Goal: Task Accomplishment & Management: Manage account settings

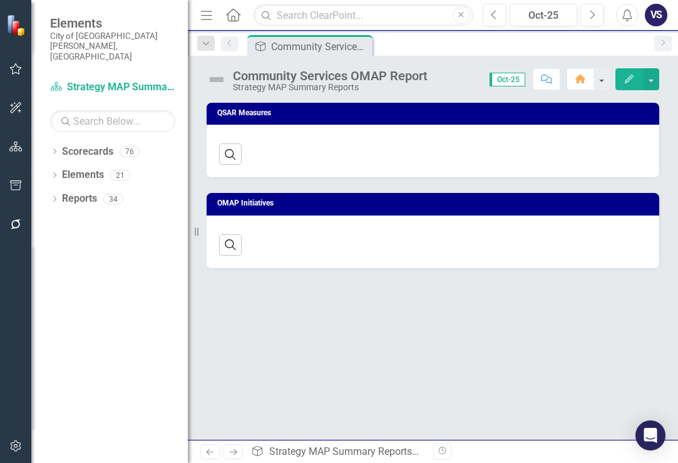
click at [56, 149] on icon "Dropdown" at bounding box center [54, 152] width 9 height 7
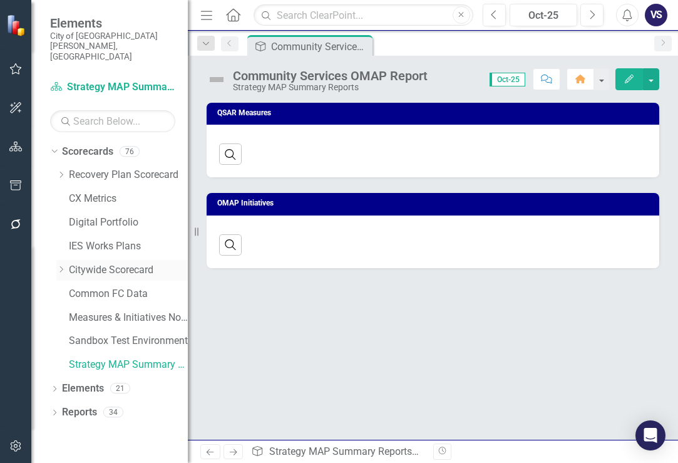
click at [58, 266] on icon "Dropdown" at bounding box center [60, 270] width 9 height 8
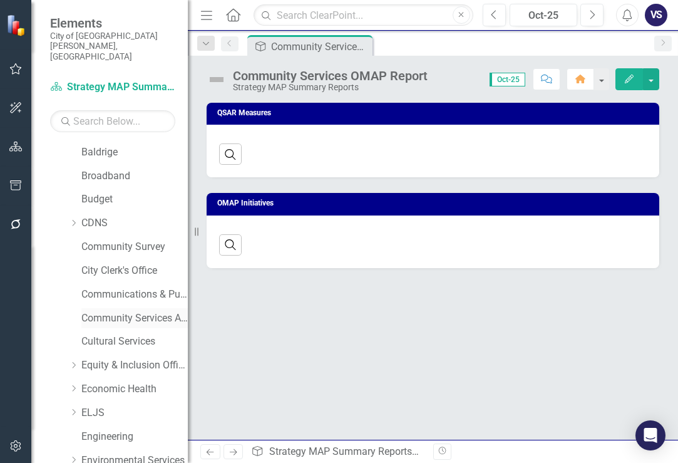
scroll to position [188, 0]
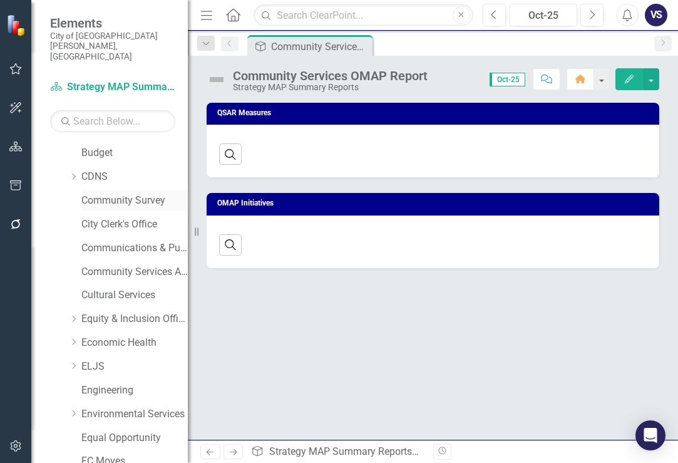
click at [115, 193] on link "Community Survey" at bounding box center [134, 200] width 106 height 14
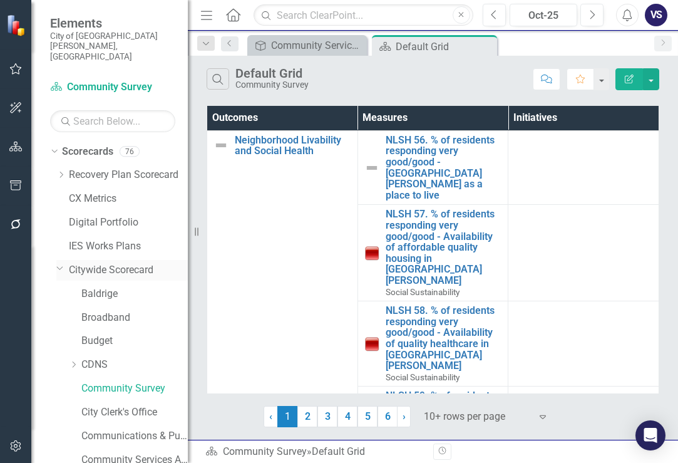
click at [63, 263] on icon "Dropdown" at bounding box center [60, 267] width 8 height 9
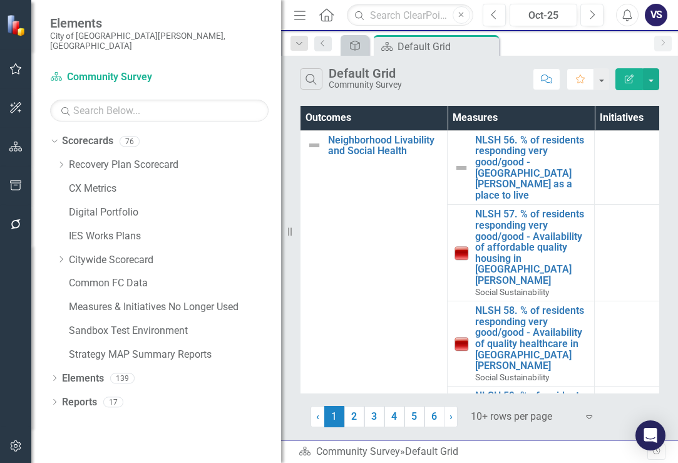
drag, startPoint x: 189, startPoint y: 237, endPoint x: 275, endPoint y: 244, distance: 86.1
click at [281, 244] on div "Resize" at bounding box center [286, 231] width 10 height 463
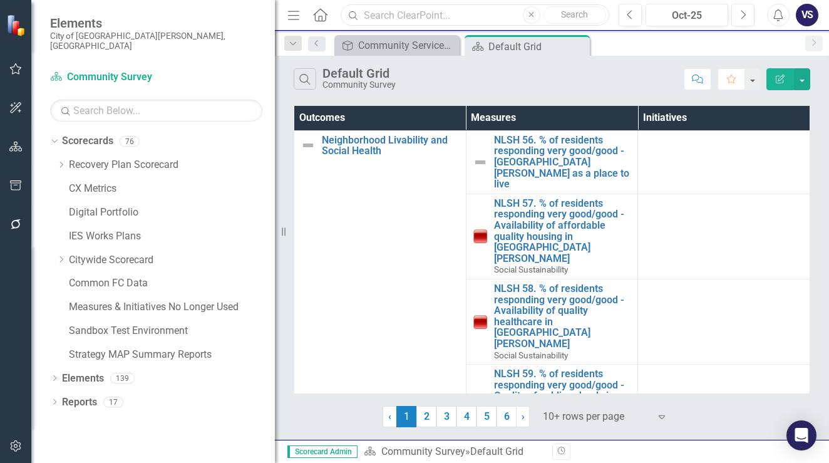
click at [459, 17] on input "text" at bounding box center [475, 15] width 269 height 22
click at [441, 14] on input "text" at bounding box center [475, 15] width 269 height 22
type input "CR 5"
click at [75, 28] on span "Elements" at bounding box center [156, 23] width 212 height 15
click at [82, 70] on link "Scorecard Community Survey" at bounding box center [128, 77] width 157 height 14
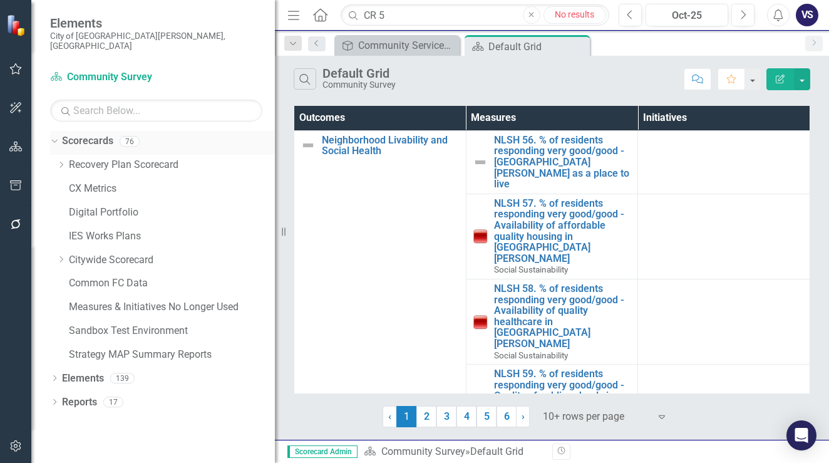
click at [75, 134] on link "Scorecards" at bounding box center [87, 141] width 51 height 14
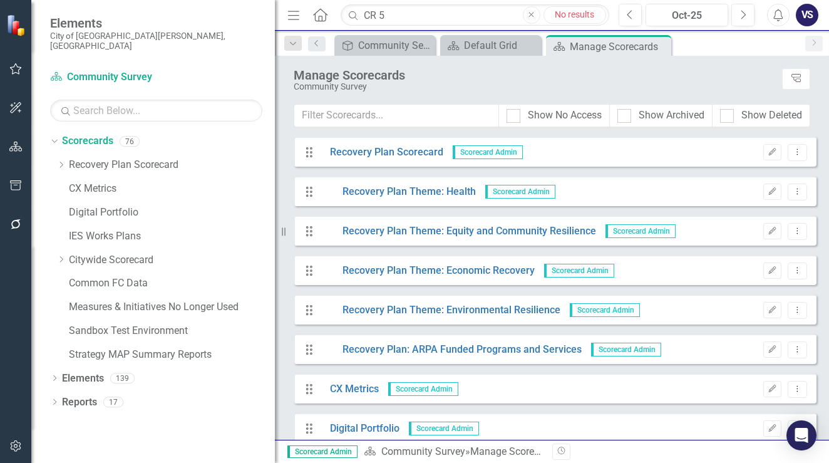
click at [15, 15] on img at bounding box center [17, 25] width 22 height 22
click at [10, 61] on button "button" at bounding box center [16, 69] width 28 height 26
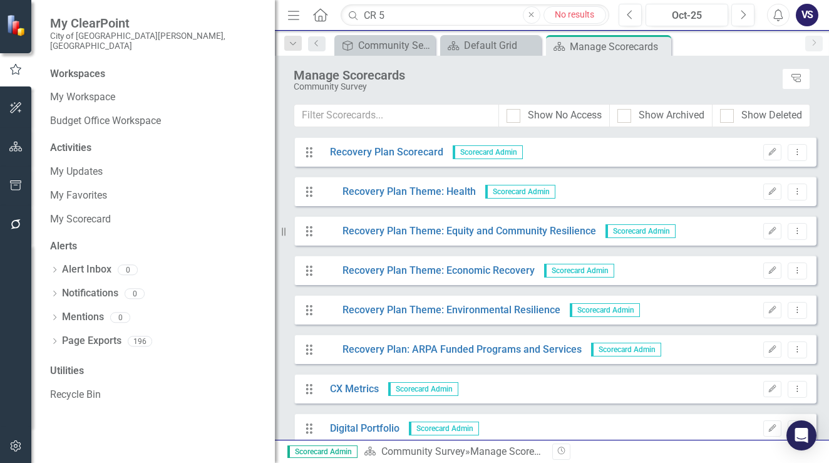
click at [23, 25] on img at bounding box center [17, 25] width 22 height 22
click at [406, 18] on input "CR 5" at bounding box center [475, 15] width 269 height 22
click at [428, 45] on icon "Close" at bounding box center [424, 46] width 13 height 10
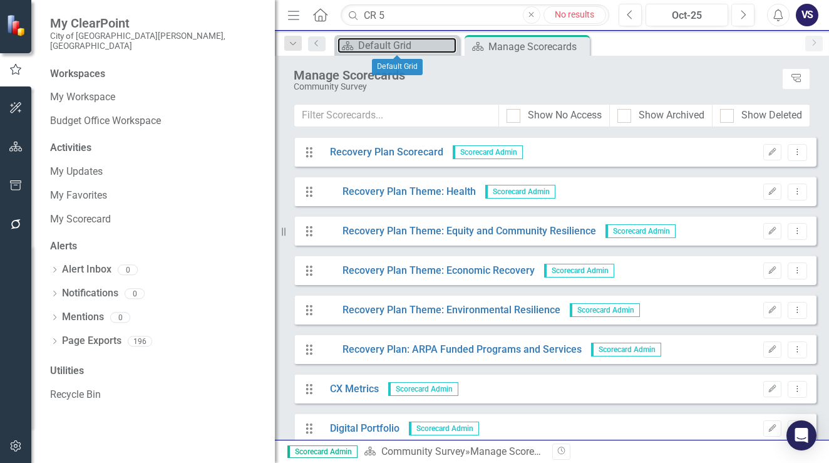
click at [428, 45] on div "Default Grid" at bounding box center [407, 46] width 98 height 16
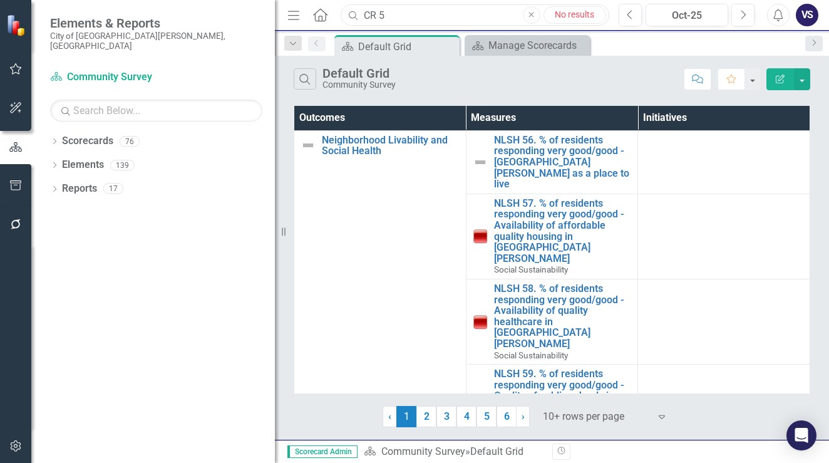
click at [384, 8] on input "CR 5" at bounding box center [475, 15] width 269 height 22
click at [491, 36] on div "Scorecard Manage Scorecards Close" at bounding box center [527, 45] width 125 height 21
click at [496, 46] on div "Manage Scorecards" at bounding box center [529, 46] width 83 height 16
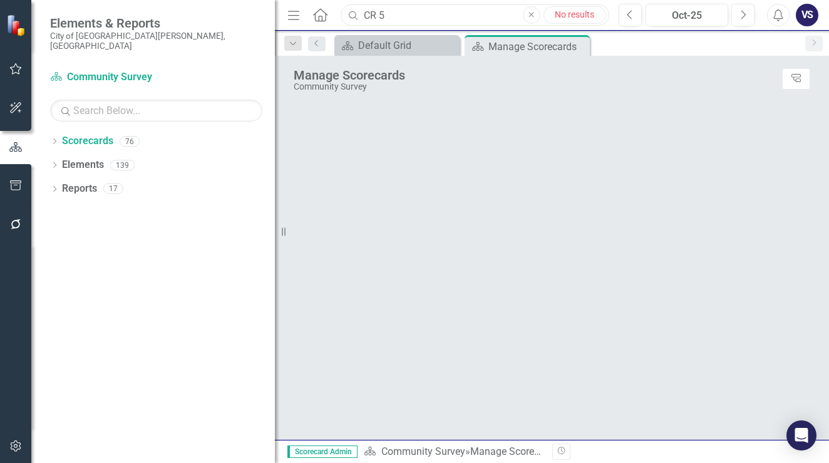
drag, startPoint x: 467, startPoint y: 22, endPoint x: 545, endPoint y: 22, distance: 77.6
click at [467, 22] on input "CR 5" at bounding box center [475, 15] width 269 height 22
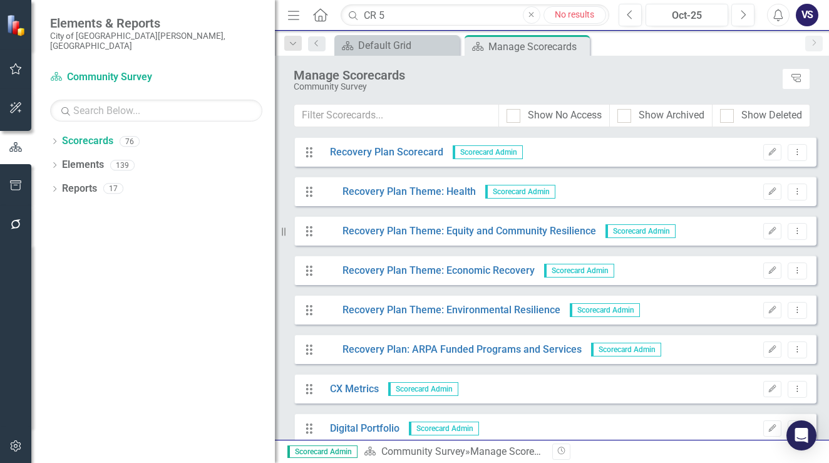
click at [537, 19] on button "Close" at bounding box center [532, 15] width 18 height 18
click at [532, 14] on icon "button" at bounding box center [531, 14] width 5 height 5
drag, startPoint x: 401, startPoint y: 44, endPoint x: 402, endPoint y: 22, distance: 22.6
click at [401, 43] on div "Default Grid" at bounding box center [407, 46] width 98 height 16
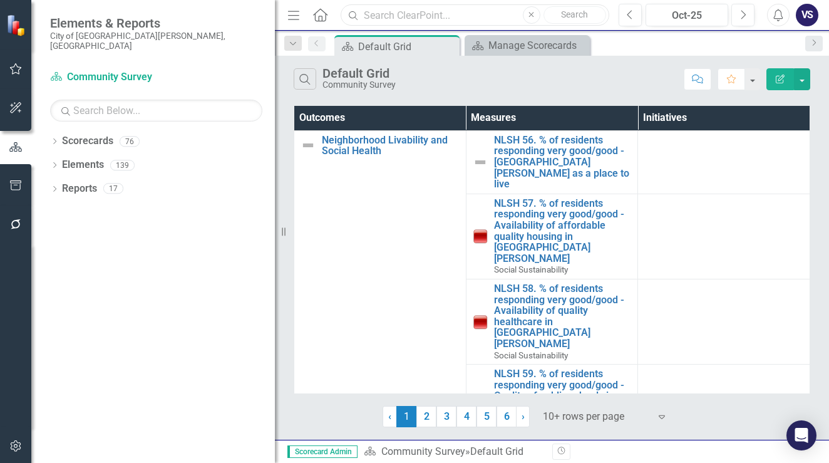
click at [402, 16] on input "text" at bounding box center [475, 15] width 269 height 22
drag, startPoint x: 391, startPoint y: 19, endPoint x: 319, endPoint y: 12, distance: 72.4
click at [321, 12] on div "Menu Home Search CR Close Search" at bounding box center [445, 15] width 322 height 24
type input "C&R"
click at [446, 44] on icon "Close" at bounding box center [447, 46] width 13 height 10
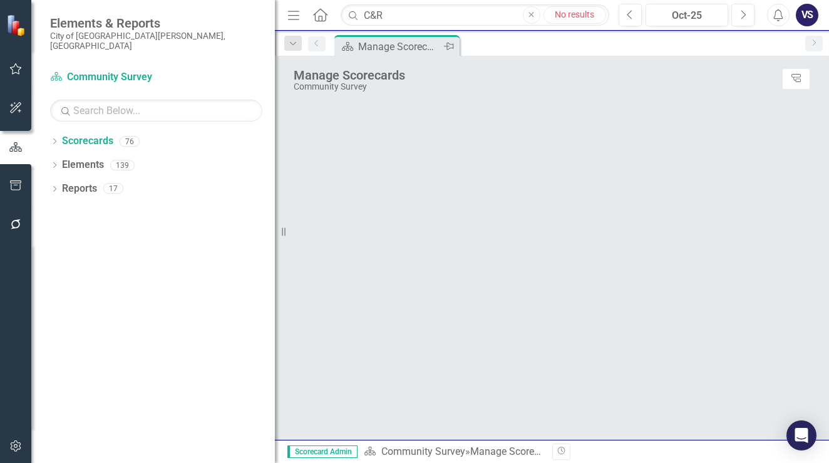
click at [446, 44] on icon "Pin" at bounding box center [449, 46] width 10 height 13
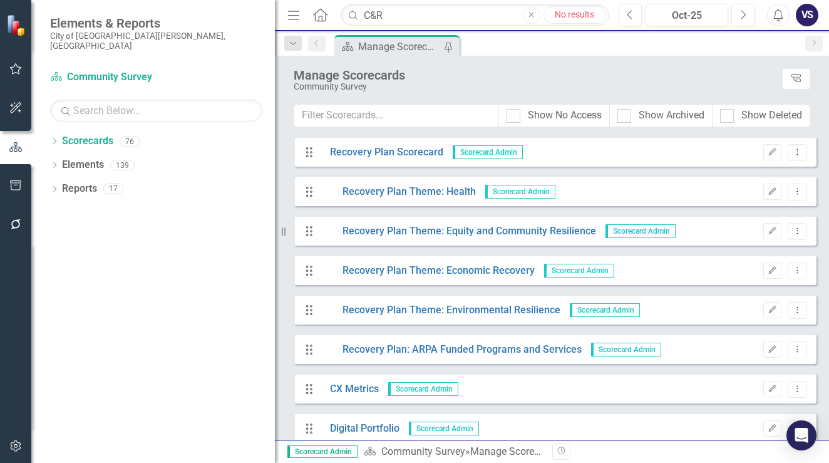
drag, startPoint x: 100, startPoint y: 35, endPoint x: 113, endPoint y: 30, distance: 14.7
click at [100, 37] on small "City of [GEOGRAPHIC_DATA][PERSON_NAME], [GEOGRAPHIC_DATA]" at bounding box center [156, 41] width 212 height 21
click at [16, 26] on img at bounding box center [17, 25] width 22 height 22
click at [522, 18] on input "C&R" at bounding box center [475, 15] width 269 height 22
click at [530, 18] on icon "Close" at bounding box center [532, 15] width 6 height 8
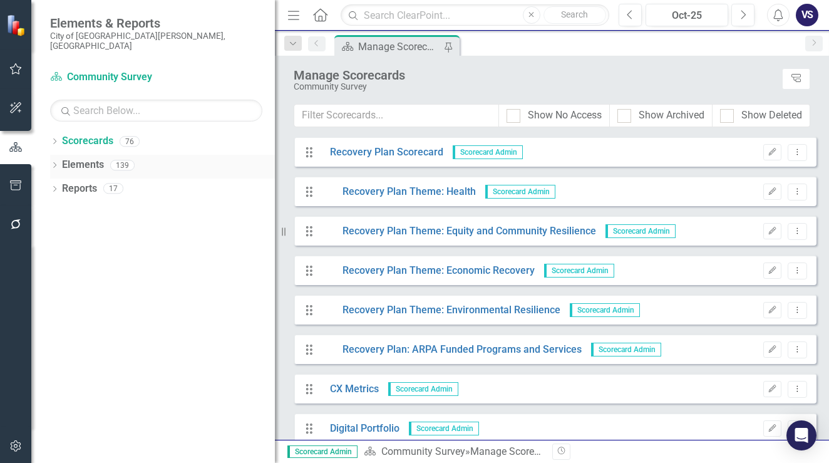
click at [51, 163] on icon "Dropdown" at bounding box center [54, 166] width 9 height 7
click at [63, 187] on icon "Dropdown" at bounding box center [60, 190] width 9 height 7
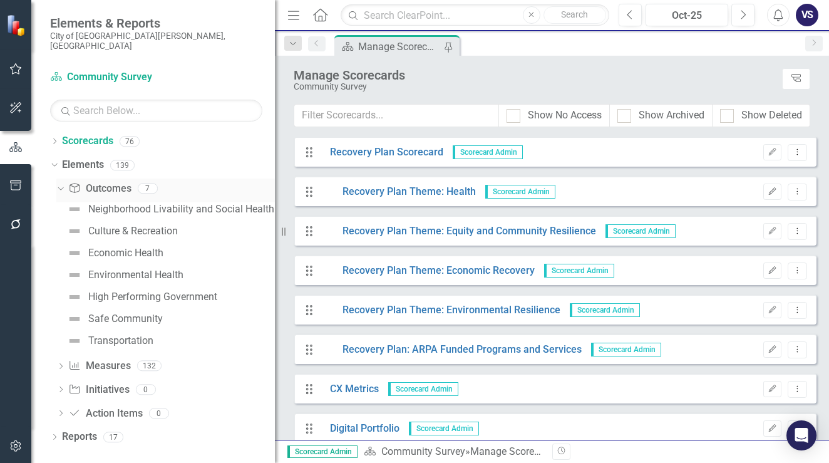
click at [63, 183] on div "Dropdown" at bounding box center [58, 187] width 11 height 9
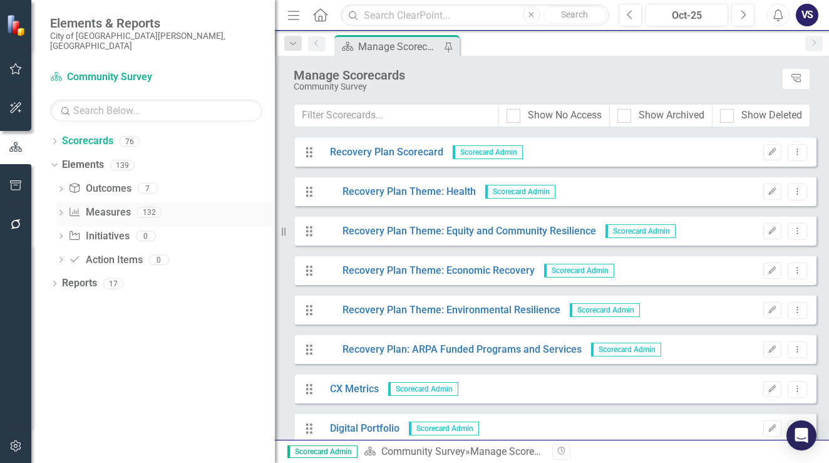
click at [64, 202] on div "Dropdown Measure Measures 132" at bounding box center [165, 214] width 219 height 24
click at [59, 210] on icon "Dropdown" at bounding box center [60, 213] width 9 height 7
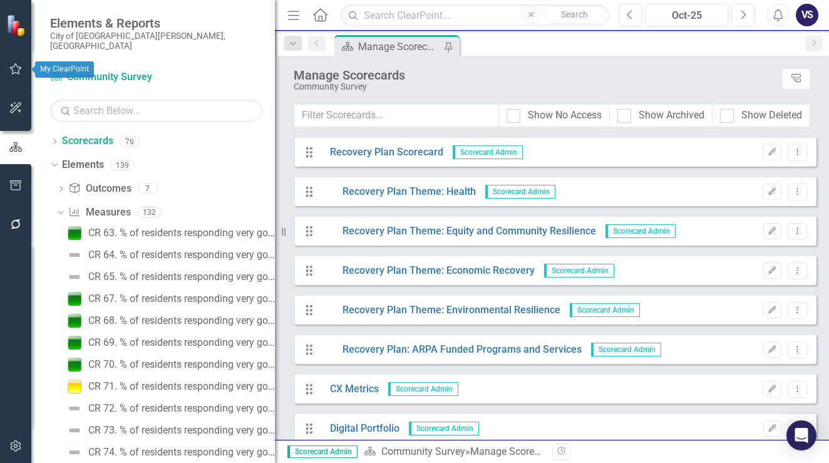
click at [13, 28] on img at bounding box center [17, 25] width 22 height 22
click at [21, 28] on img at bounding box center [17, 25] width 22 height 22
click at [575, 48] on div "Scorecard Manage Scorecards Pin" at bounding box center [565, 45] width 467 height 20
click at [678, 18] on div "VS" at bounding box center [807, 15] width 23 height 23
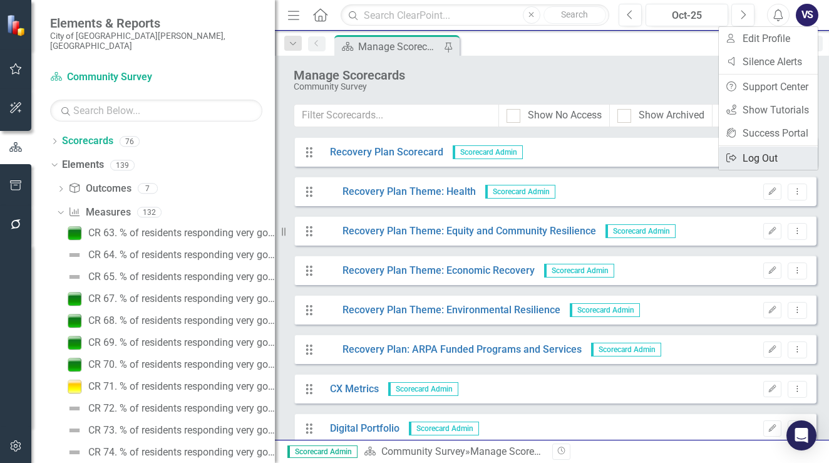
click at [678, 151] on link "Logout Log Out" at bounding box center [768, 158] width 99 height 23
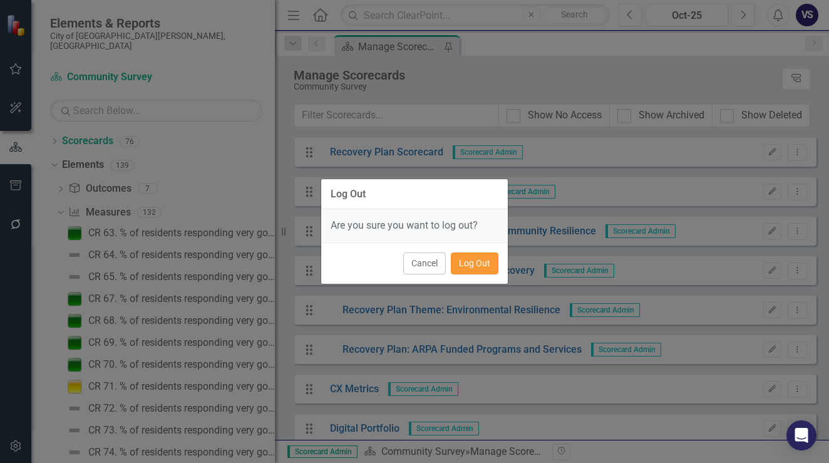
click at [481, 261] on button "Log Out" at bounding box center [475, 263] width 48 height 22
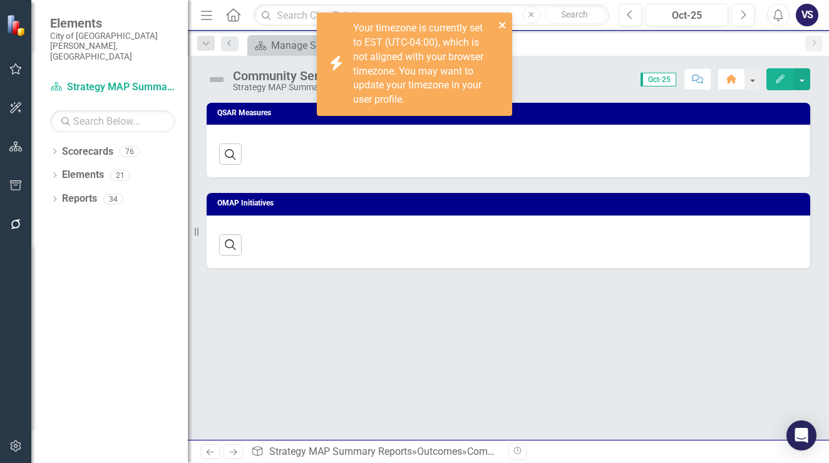
drag, startPoint x: 498, startPoint y: 22, endPoint x: 493, endPoint y: 18, distance: 6.7
click at [499, 22] on icon "close" at bounding box center [502, 25] width 9 height 10
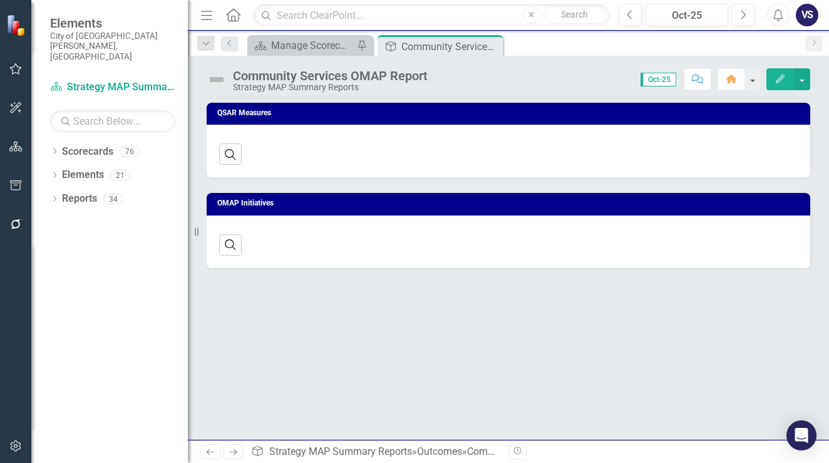
click at [401, 13] on div "icon.bolt Your timezone is currently set to EST (UTC-04:00), which is not align…" at bounding box center [414, 69] width 200 height 118
click at [396, 28] on div "Menu Home Search Close Search Previous Oct-25 Next Alerts VS User Edit Profile …" at bounding box center [508, 15] width 641 height 31
click at [394, 23] on input "text" at bounding box center [432, 15] width 356 height 22
type input "CR 5"
click at [49, 142] on div "Dropdown Scorecards 76 Dropdown Recovery Plan Scorecard Recovery Plan Theme: He…" at bounding box center [109, 302] width 157 height 321
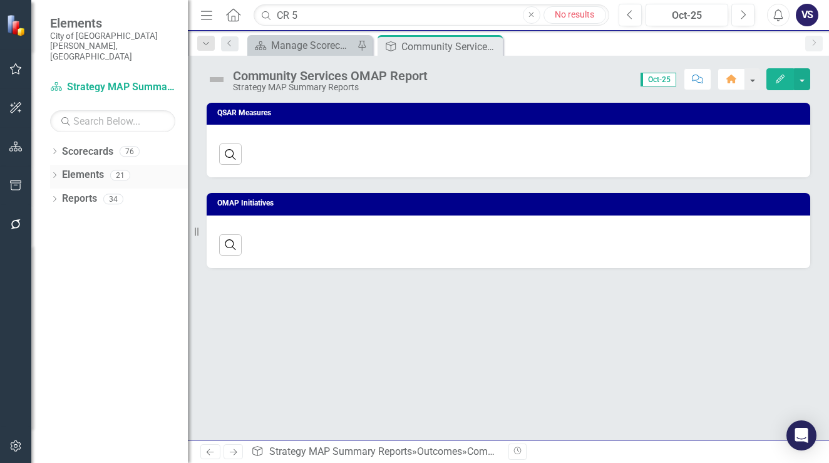
click at [56, 165] on div "Dropdown Elements 21" at bounding box center [119, 177] width 138 height 24
click at [55, 173] on icon "Dropdown" at bounding box center [54, 176] width 9 height 7
click at [63, 212] on div "Dropdown Measure Measures 5" at bounding box center [121, 224] width 131 height 24
click at [58, 220] on icon "Dropdown" at bounding box center [60, 223] width 9 height 7
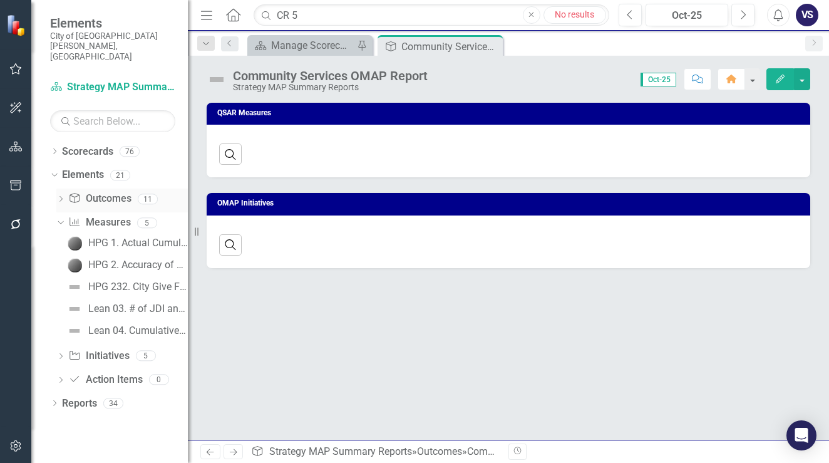
click at [61, 197] on icon "Dropdown" at bounding box center [60, 200] width 9 height 7
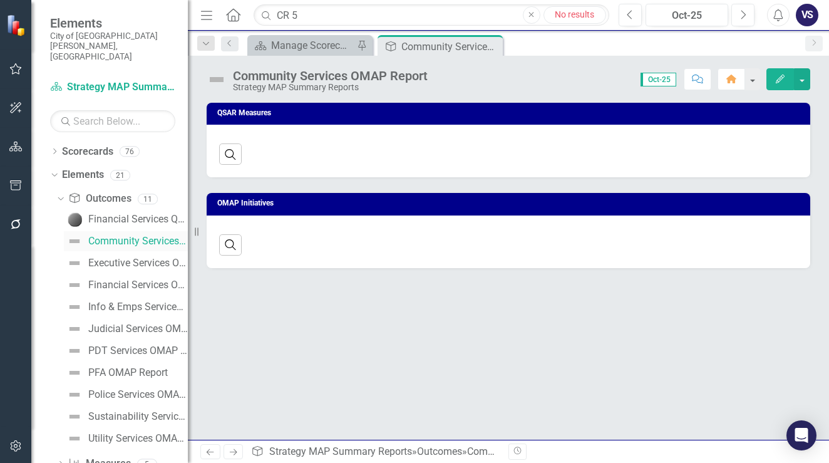
click at [103, 235] on div "Community Services OMAP Report" at bounding box center [138, 240] width 100 height 11
click at [56, 170] on icon "Dropdown" at bounding box center [52, 174] width 7 height 9
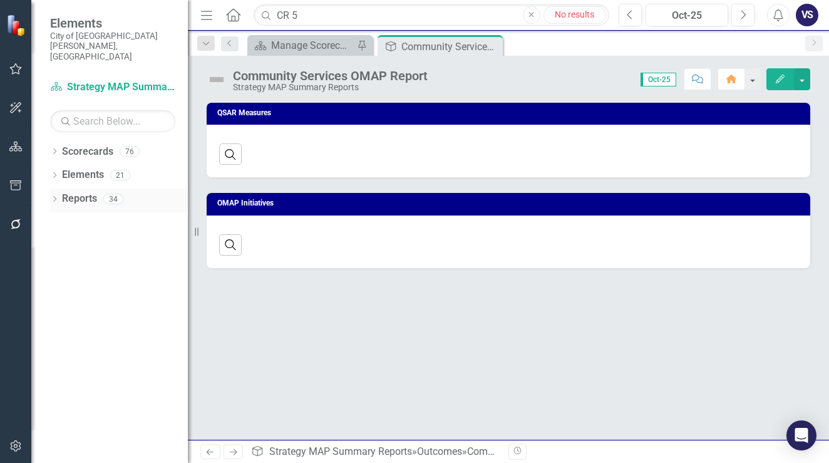
click at [53, 195] on div "Dropdown" at bounding box center [54, 200] width 9 height 11
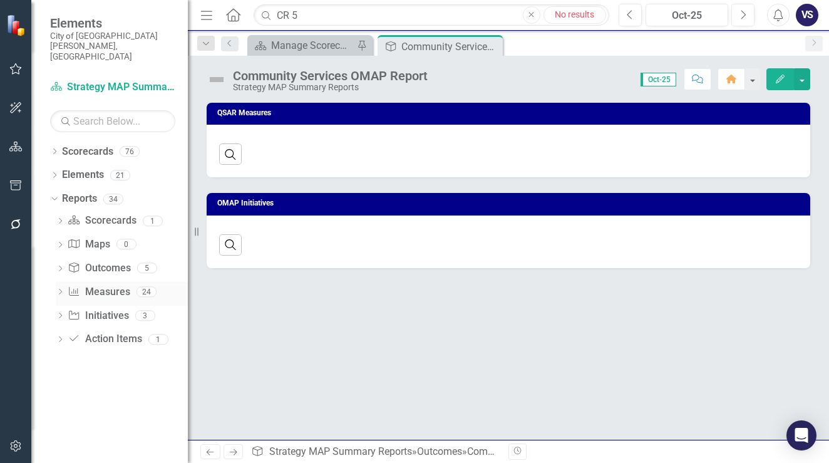
click at [61, 289] on icon "Dropdown" at bounding box center [60, 292] width 9 height 7
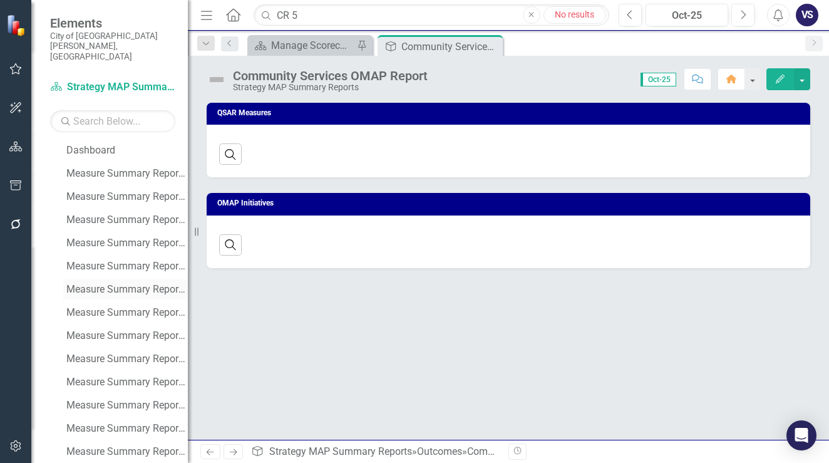
scroll to position [188, 0]
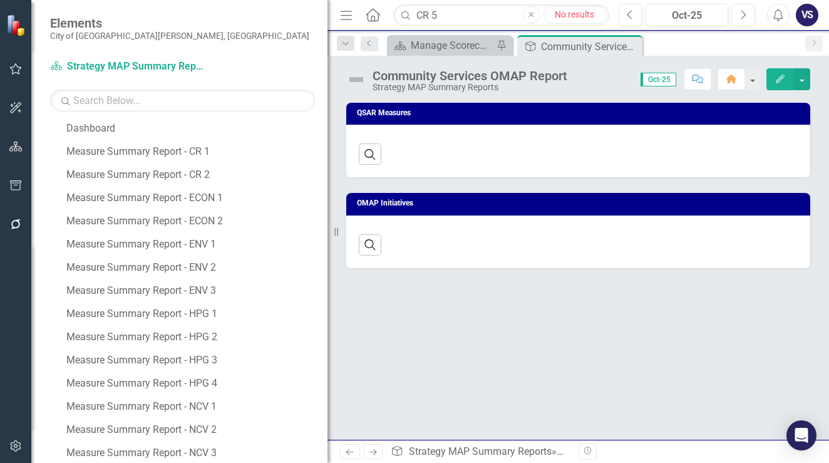
drag, startPoint x: 197, startPoint y: 235, endPoint x: 327, endPoint y: 240, distance: 131.0
click at [327, 240] on div "Resize" at bounding box center [332, 231] width 10 height 463
click at [228, 179] on div "Measure Summary Report - CR 2" at bounding box center [196, 174] width 261 height 11
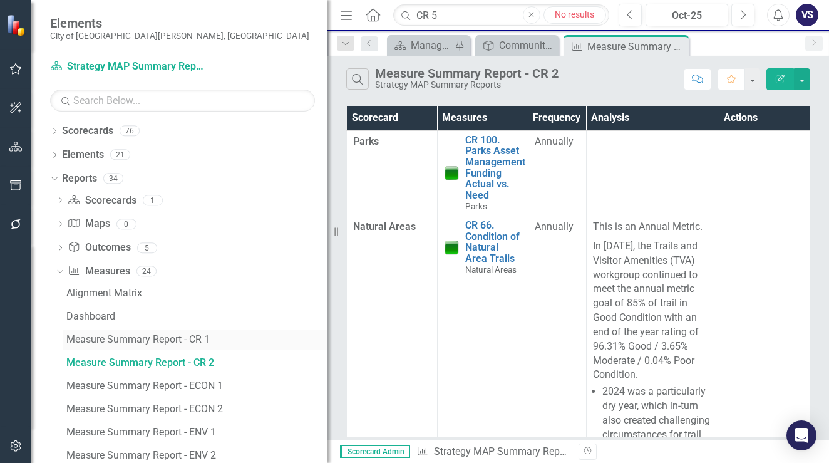
click at [214, 336] on div "Measure Summary Report - CR 1" at bounding box center [196, 339] width 261 height 11
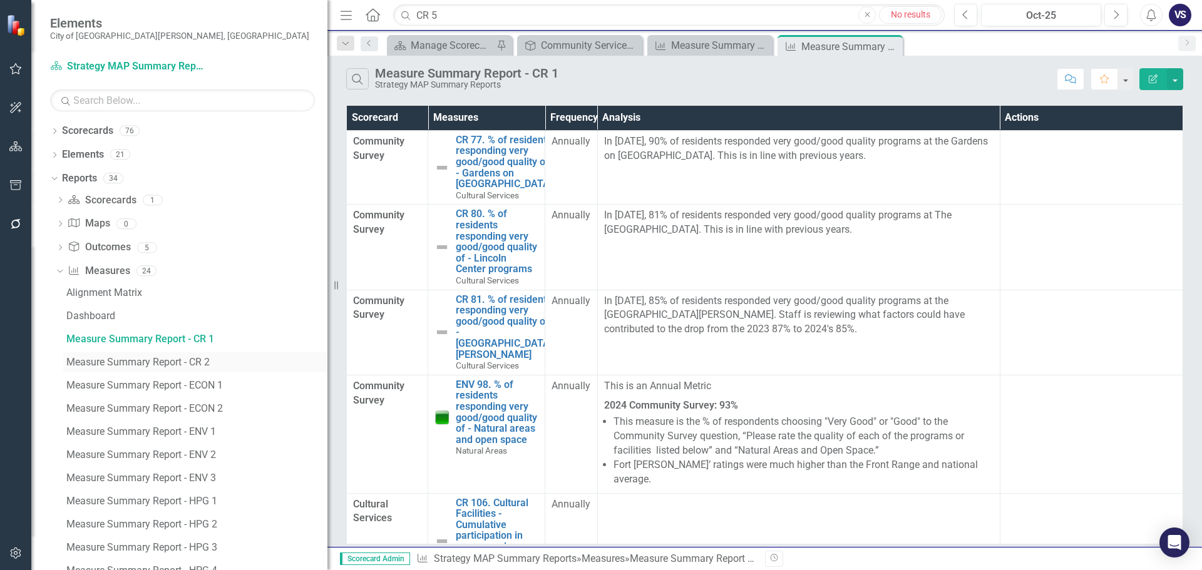
click at [143, 358] on div "Measure Summary Report - CR 2" at bounding box center [196, 362] width 261 height 11
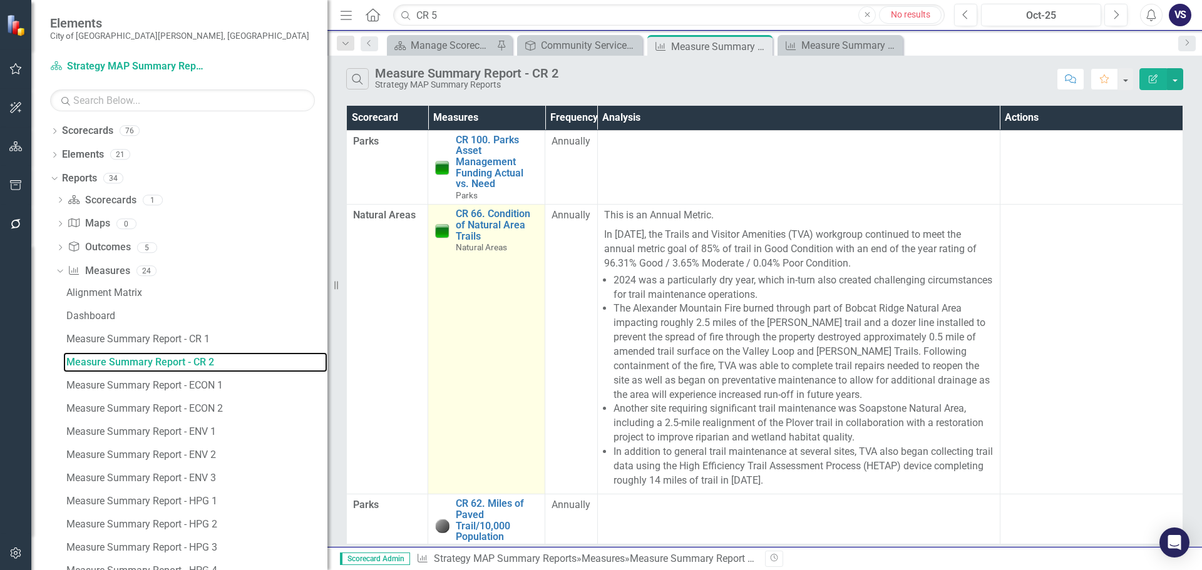
scroll to position [14, 0]
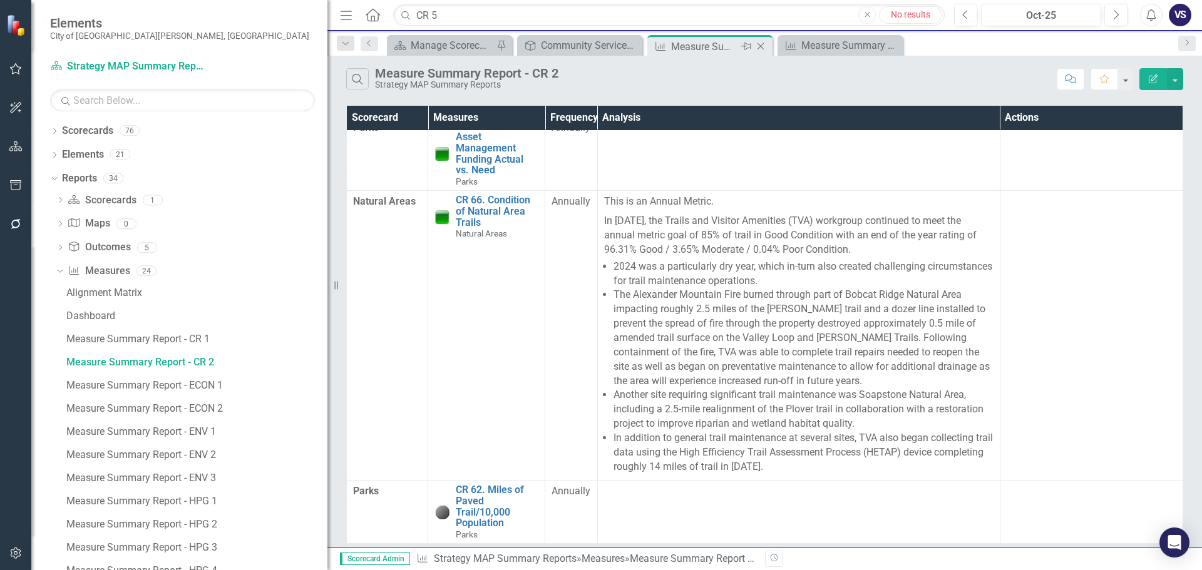
click at [762, 46] on icon "Close" at bounding box center [761, 46] width 13 height 10
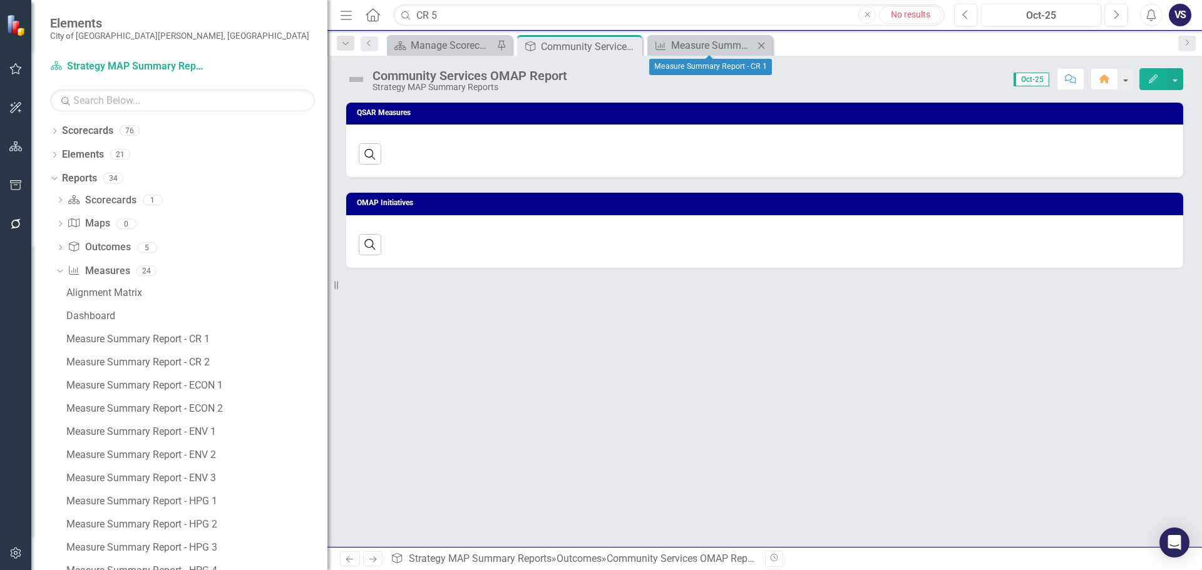
click at [762, 46] on icon "Close" at bounding box center [761, 46] width 13 height 10
click at [136, 71] on link "Scorecard Strategy MAP Summary Reports" at bounding box center [128, 66] width 157 height 14
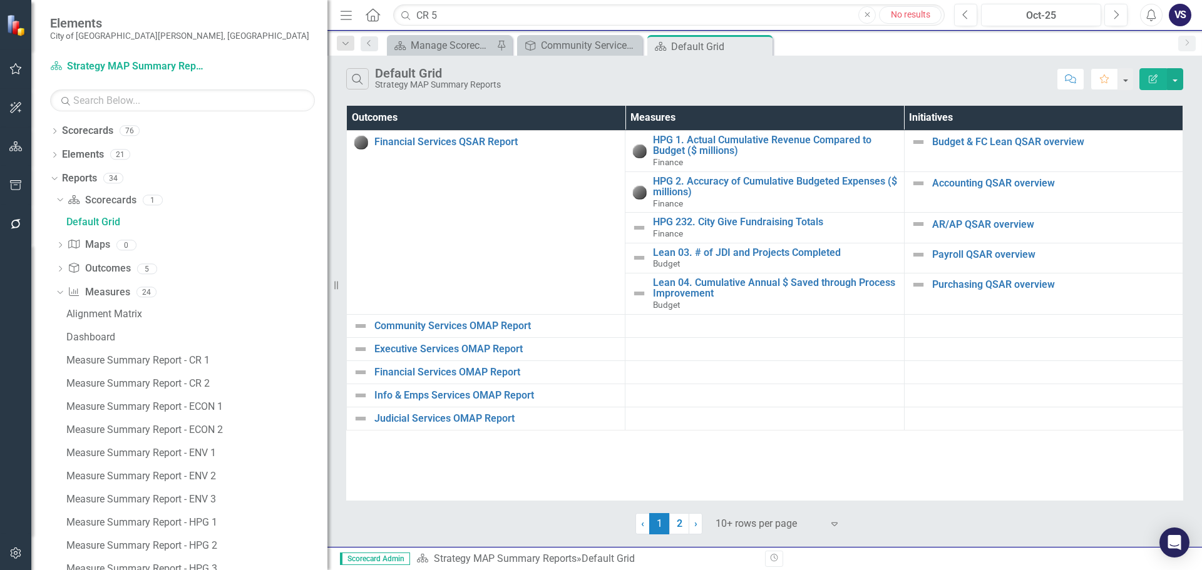
click at [71, 29] on span "Elements" at bounding box center [179, 23] width 259 height 15
click at [445, 25] on input "CR 5" at bounding box center [669, 15] width 552 height 22
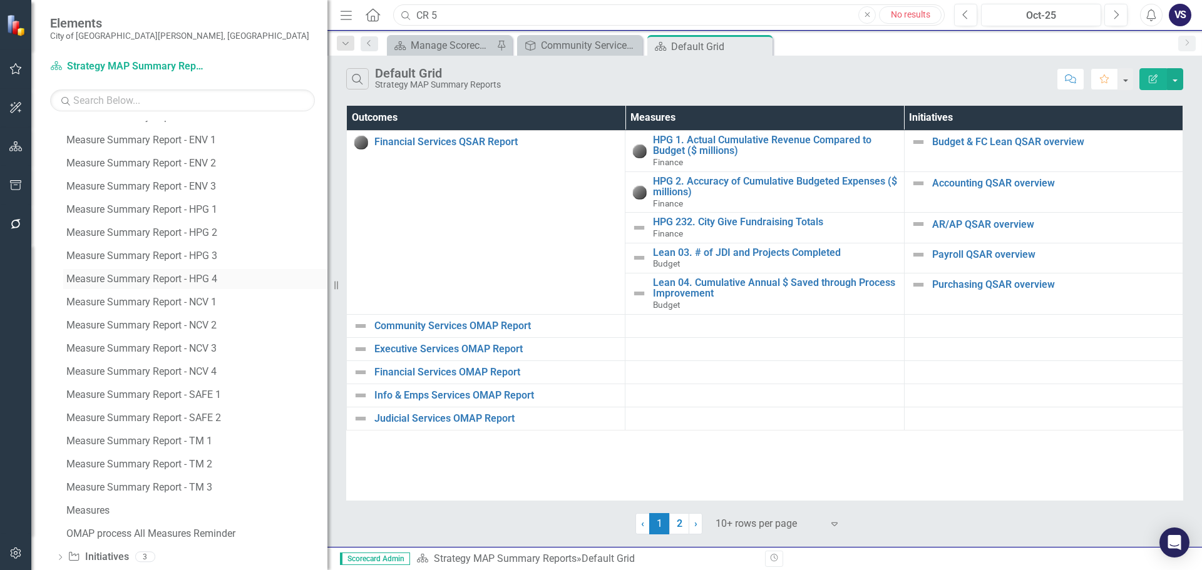
scroll to position [356, 0]
click at [119, 462] on div "Measures" at bounding box center [196, 467] width 261 height 11
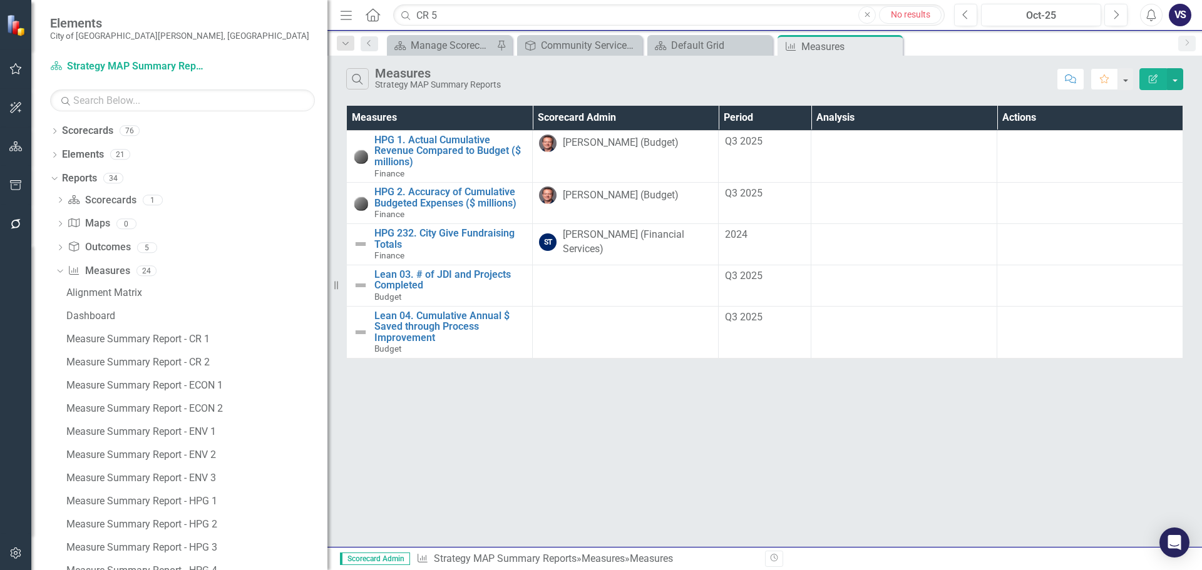
click at [21, 70] on icon "button" at bounding box center [15, 69] width 13 height 10
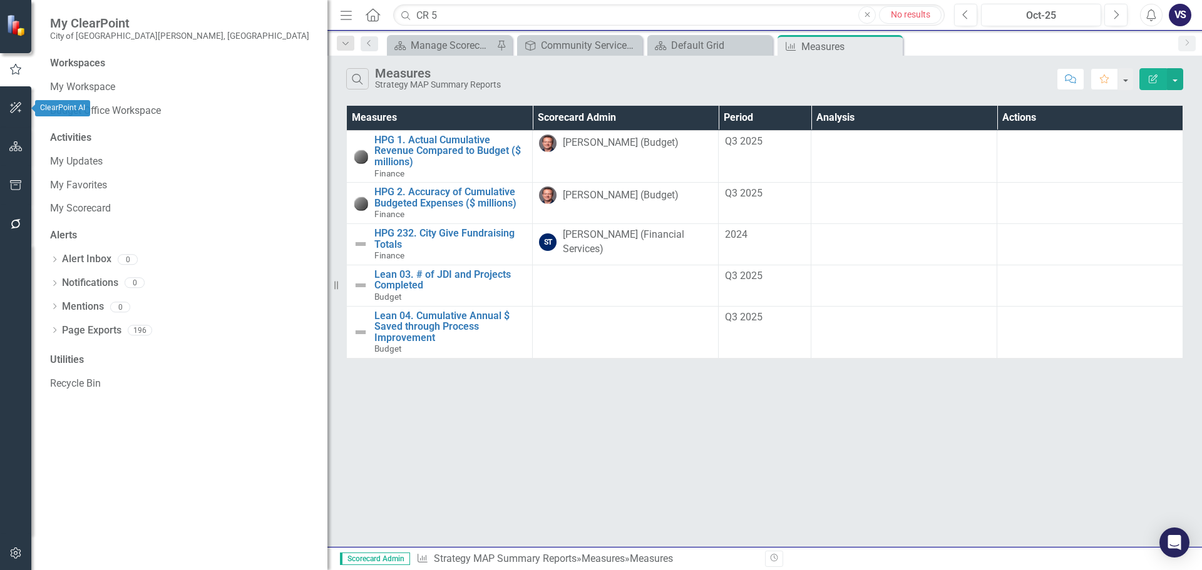
click at [20, 112] on icon "button" at bounding box center [15, 108] width 13 height 10
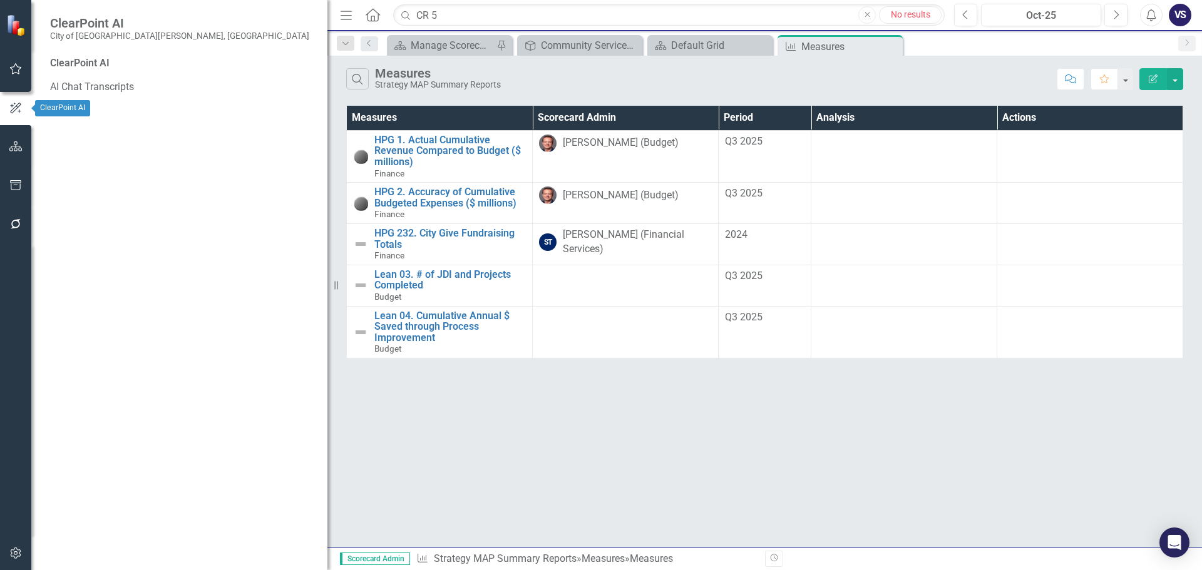
click at [23, 150] on button "button" at bounding box center [16, 147] width 28 height 26
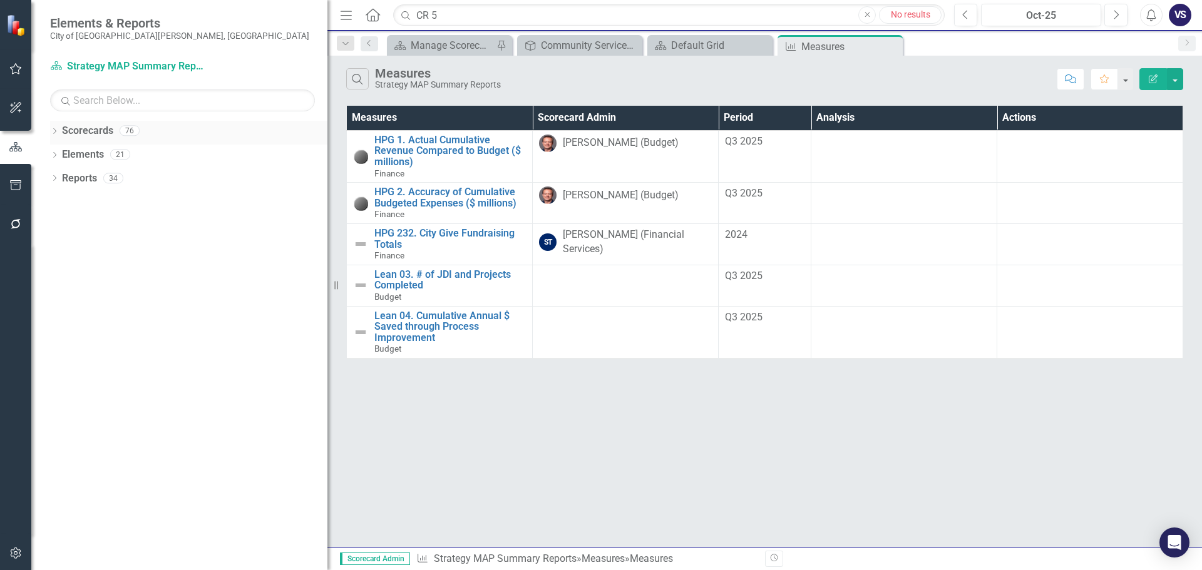
click at [51, 125] on div "Dropdown Scorecards 76 Dropdown Recovery Plan Scorecard Recovery Plan Theme: He…" at bounding box center [179, 346] width 296 height 450
click at [58, 130] on icon "Dropdown" at bounding box center [54, 132] width 9 height 7
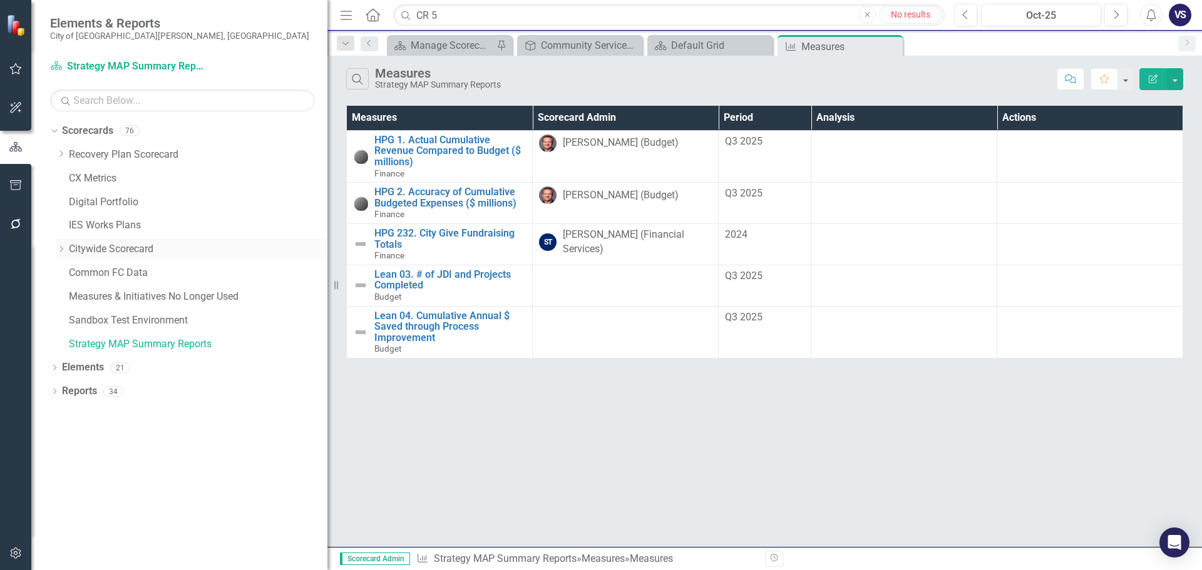
click at [62, 250] on icon at bounding box center [61, 249] width 3 height 6
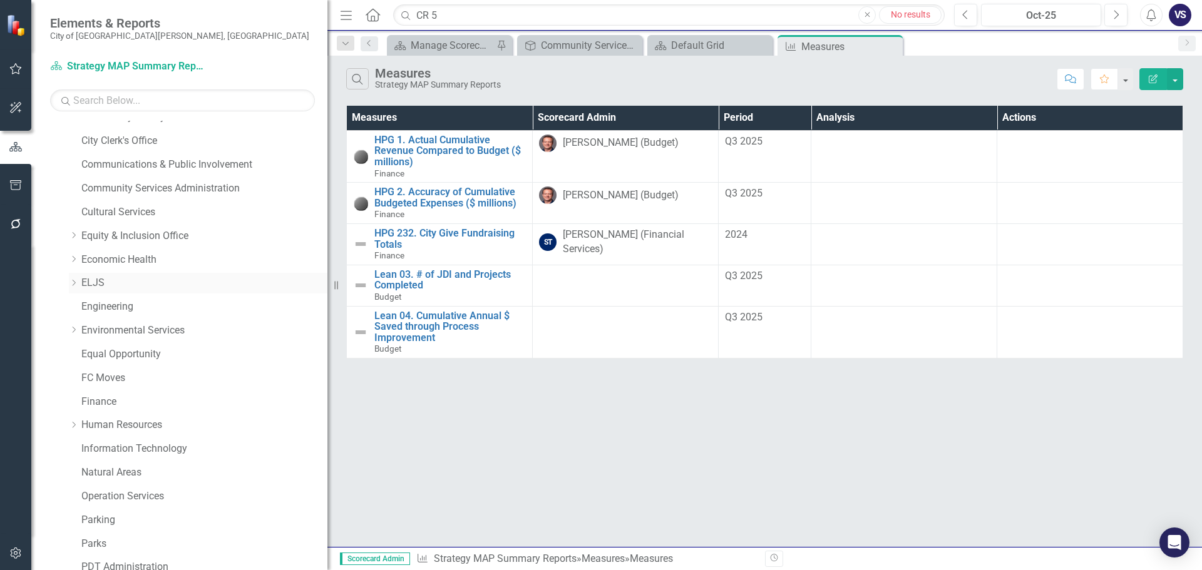
scroll to position [501, 0]
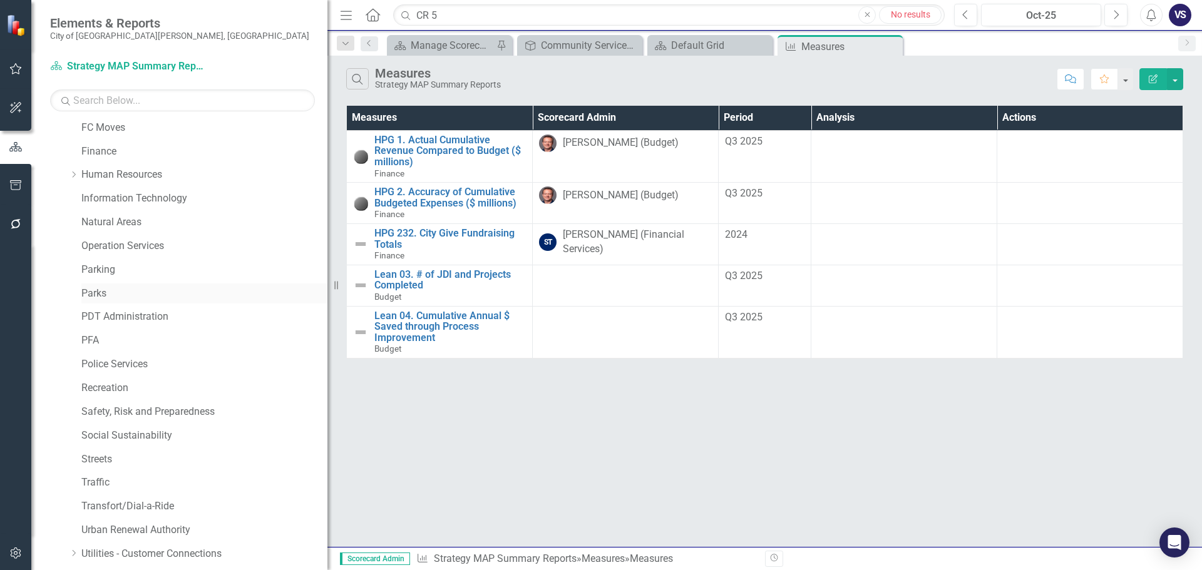
click at [139, 295] on link "Parks" at bounding box center [204, 294] width 246 height 14
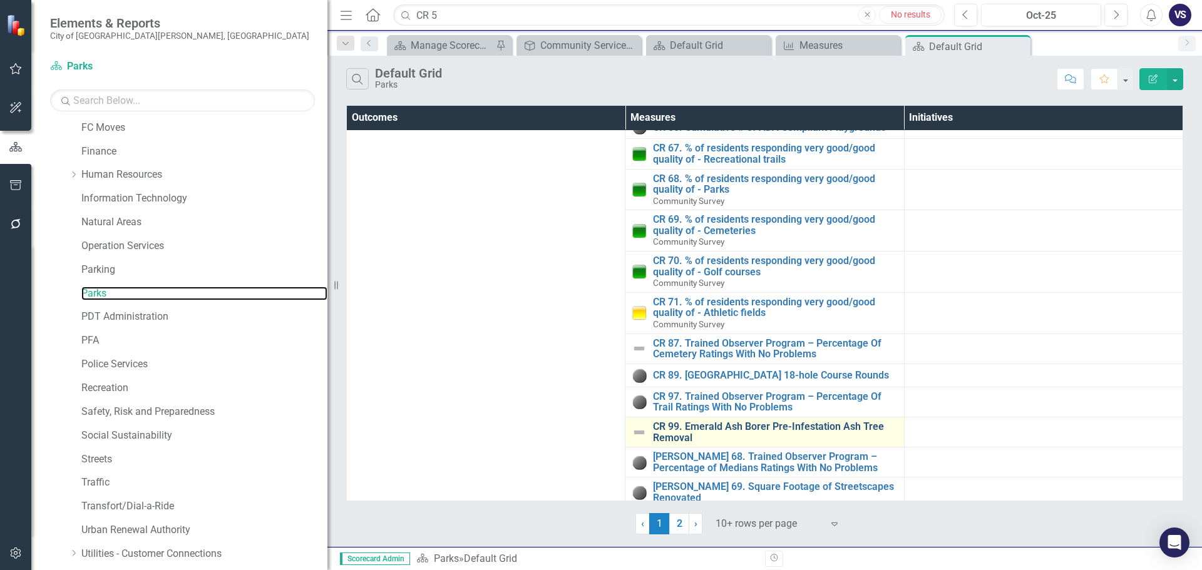
scroll to position [569, 0]
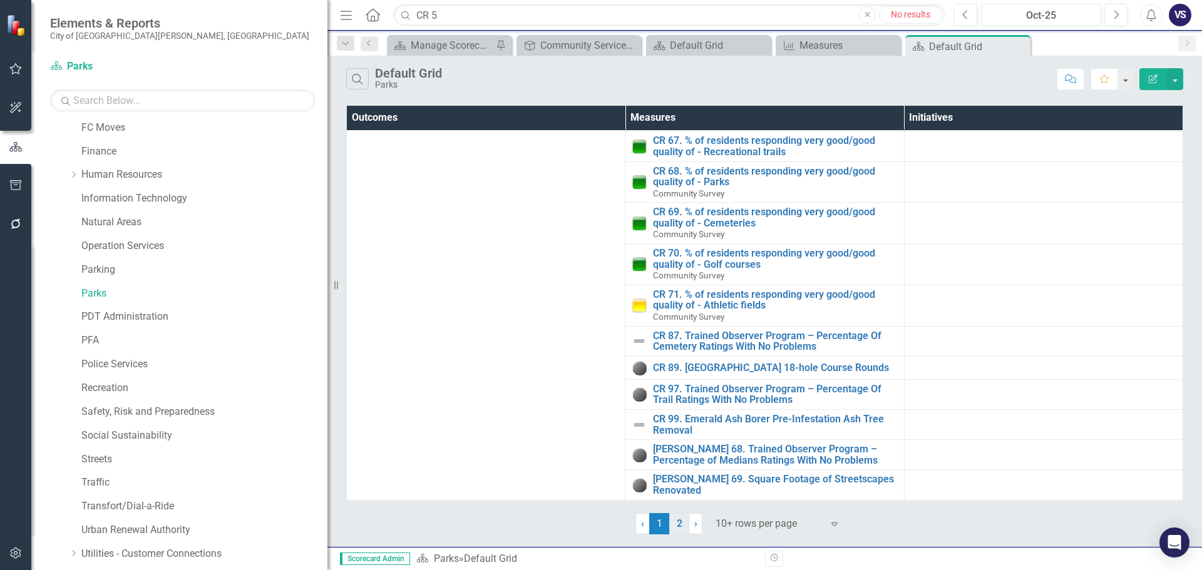
click at [672, 462] on link "2" at bounding box center [679, 523] width 20 height 21
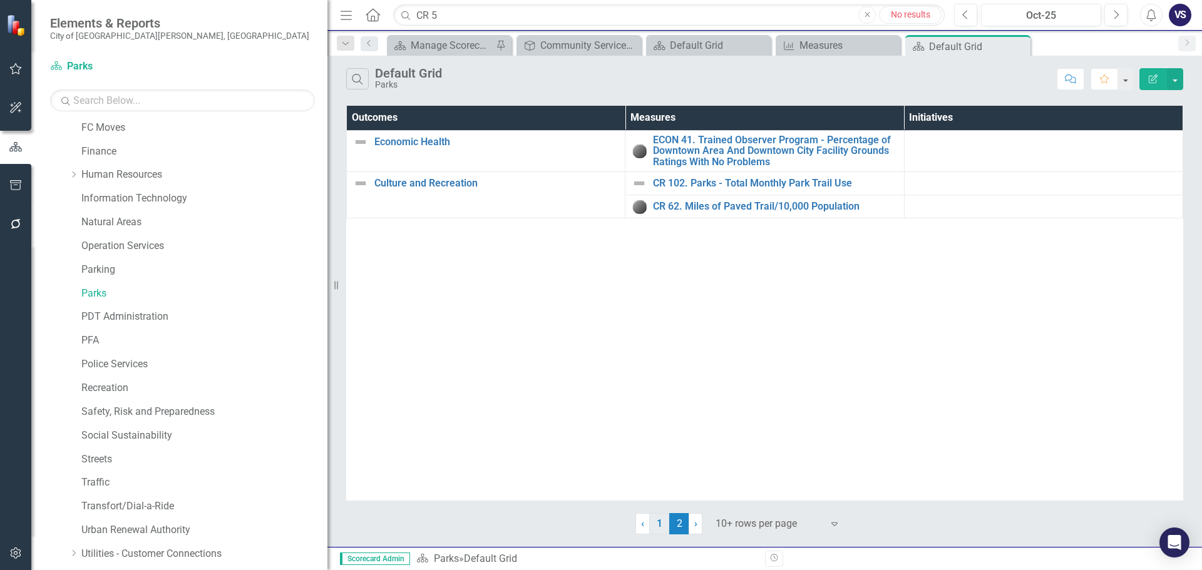
click at [666, 462] on link "1" at bounding box center [659, 523] width 20 height 21
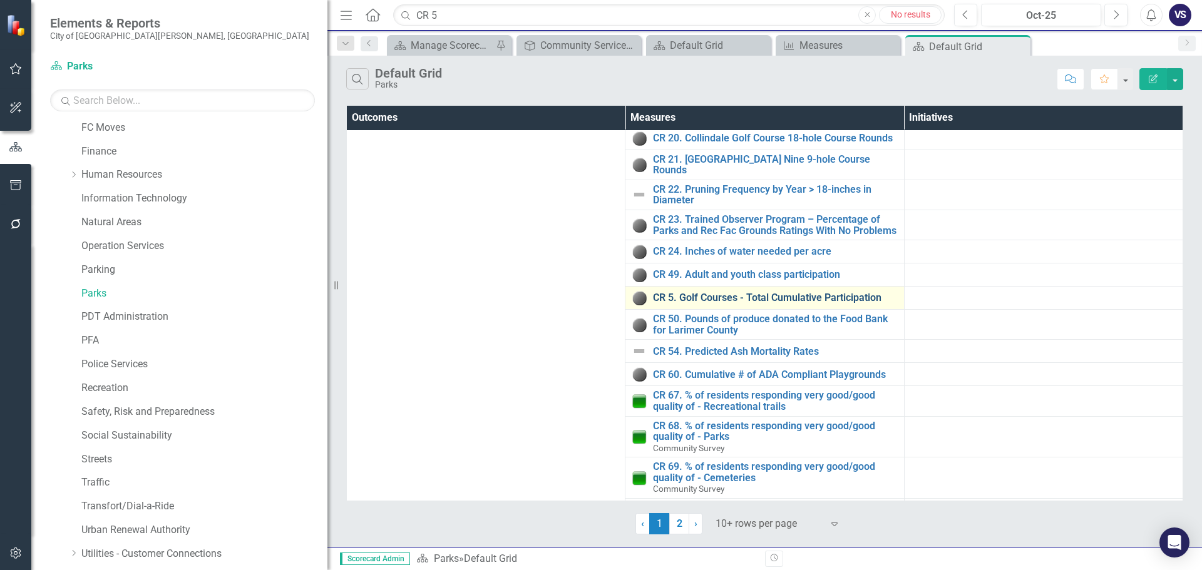
scroll to position [313, 0]
click at [712, 291] on link "CR 5. Golf Courses - Total Cumulative Participation" at bounding box center [775, 296] width 244 height 11
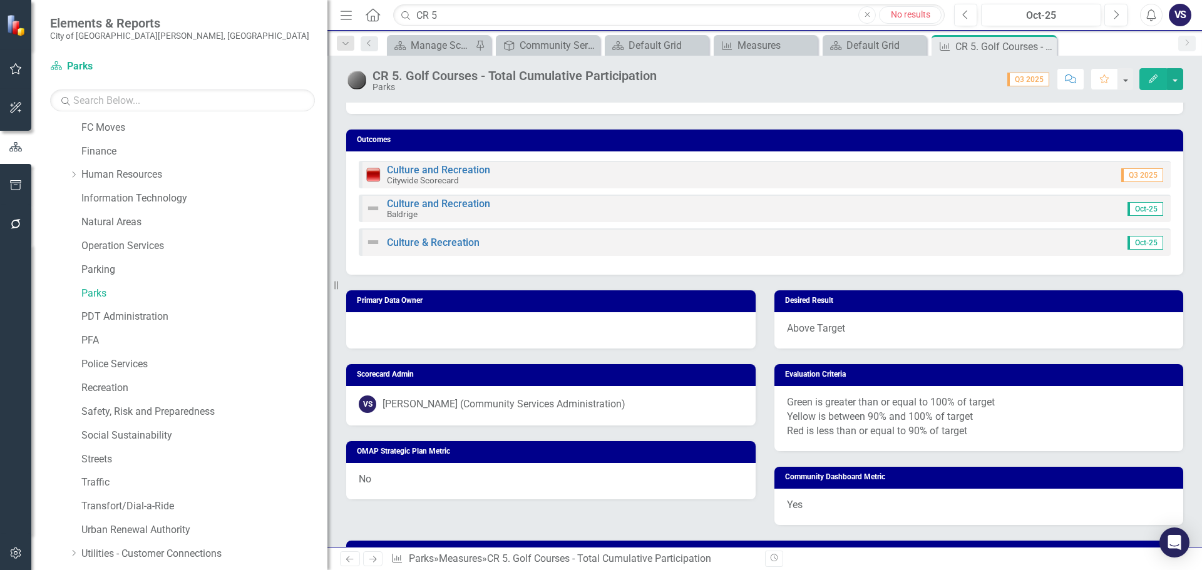
scroll to position [376, 0]
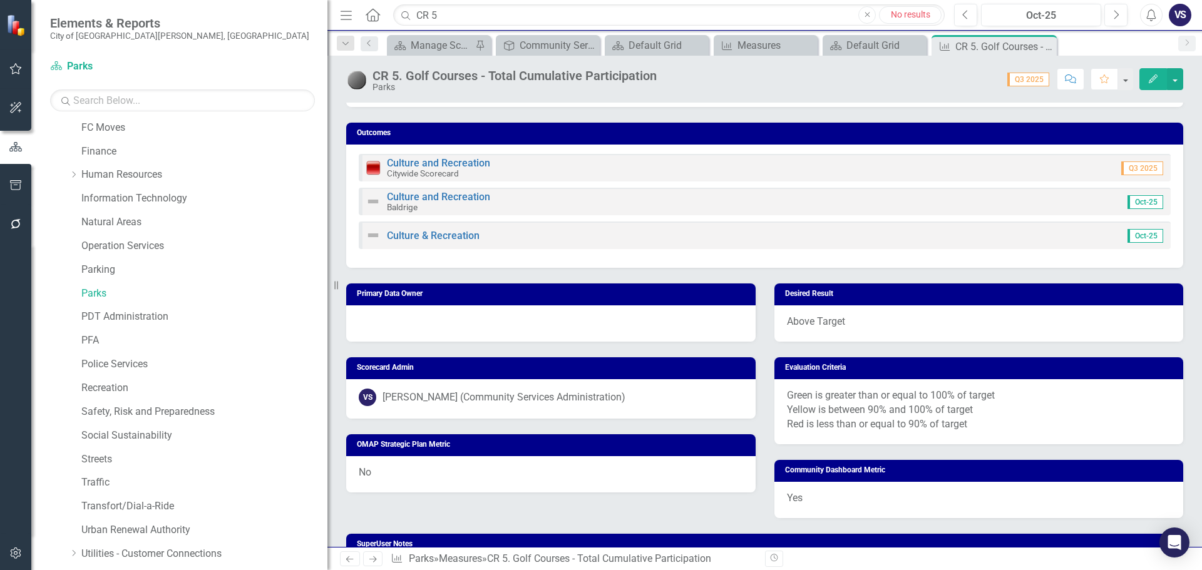
click at [449, 321] on div at bounding box center [551, 324] width 410 height 36
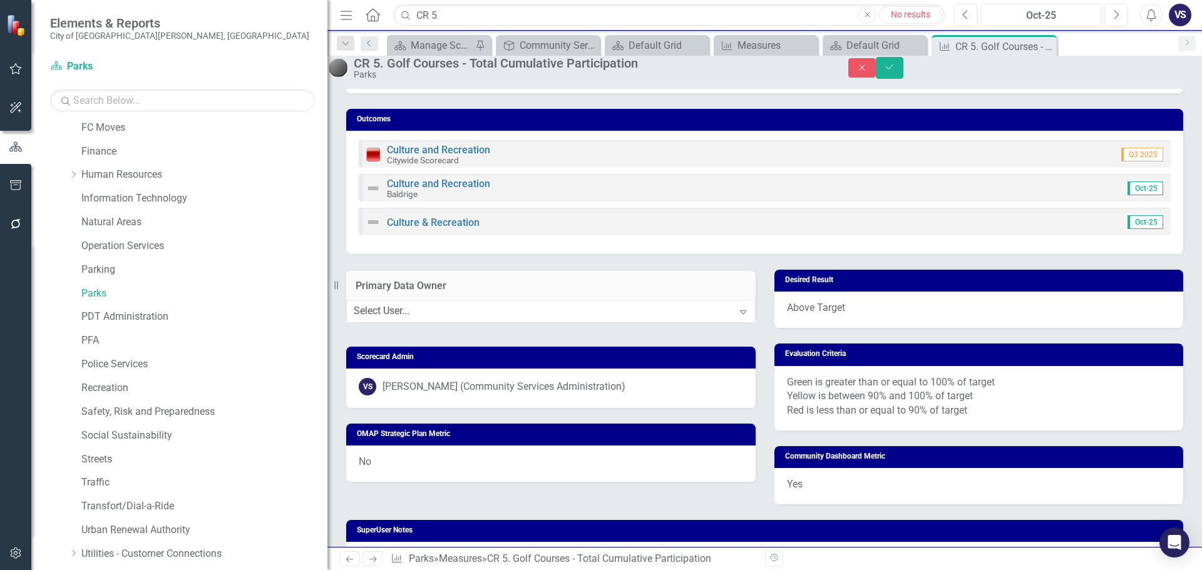
click at [396, 322] on div "Select User... Expand" at bounding box center [551, 311] width 410 height 21
click at [404, 319] on div "Select User..." at bounding box center [382, 311] width 56 height 14
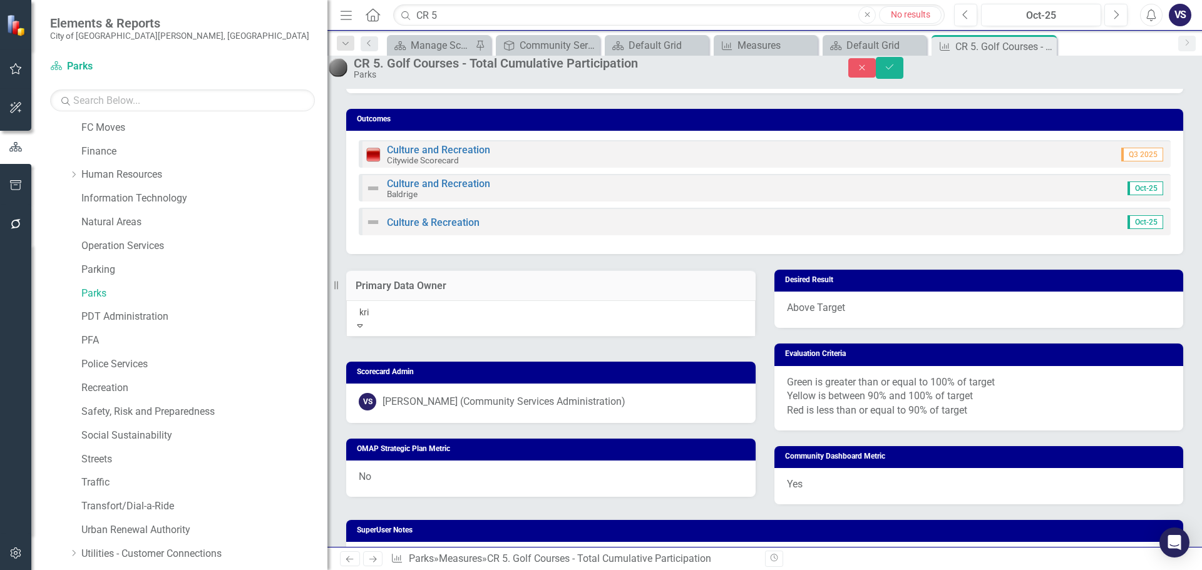
type input "[PERSON_NAME]"
click at [237, 462] on span "[PERSON_NAME] (Parks and Park Planning)" at bounding box center [118, 577] width 237 height 12
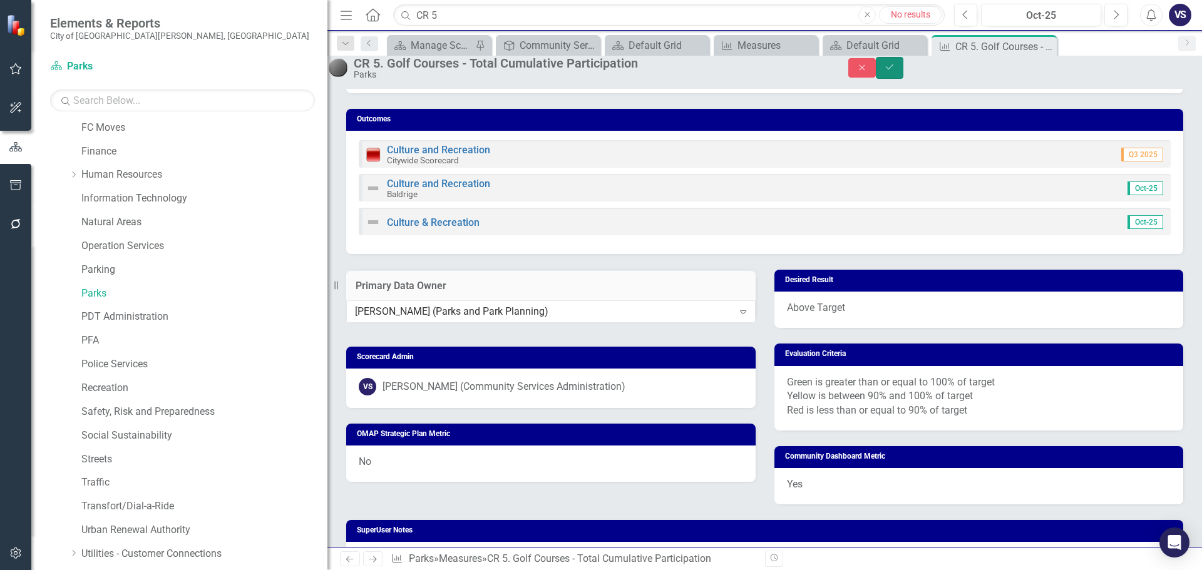
click at [828, 71] on icon "Save" at bounding box center [889, 67] width 11 height 9
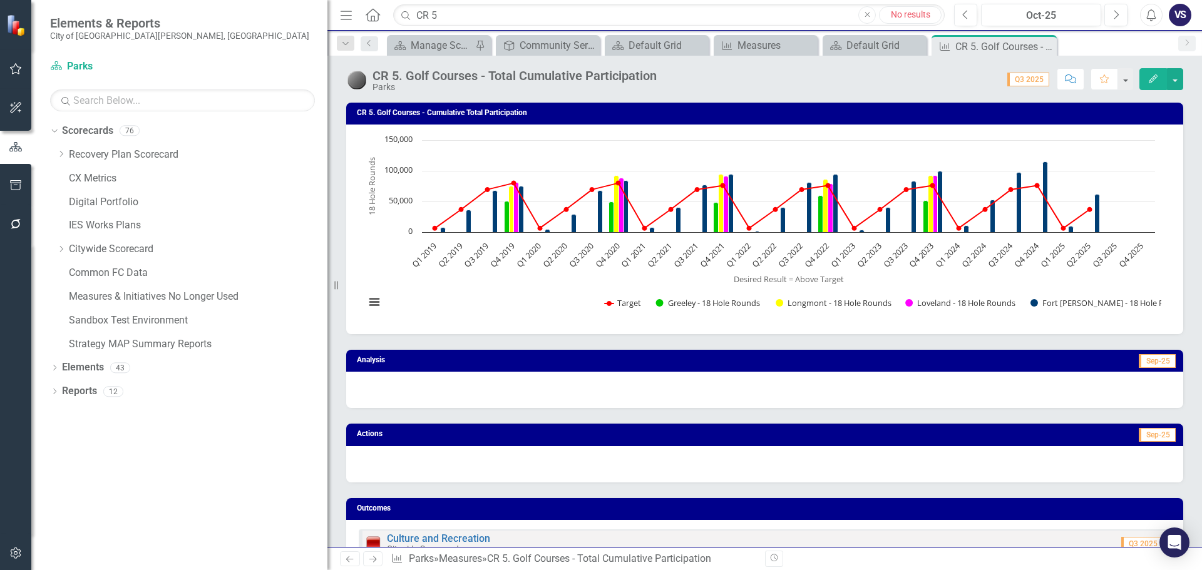
scroll to position [0, 0]
drag, startPoint x: 773, startPoint y: 87, endPoint x: 762, endPoint y: 80, distance: 13.0
click at [773, 87] on div "Score: 0.00 Q3 2025 Completed Comment Favorite Edit" at bounding box center [923, 78] width 520 height 21
